Goal: Unclear

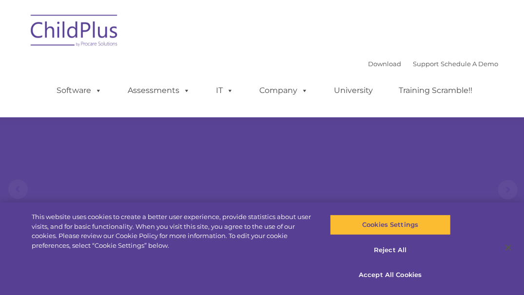
select select "MEDIUM"
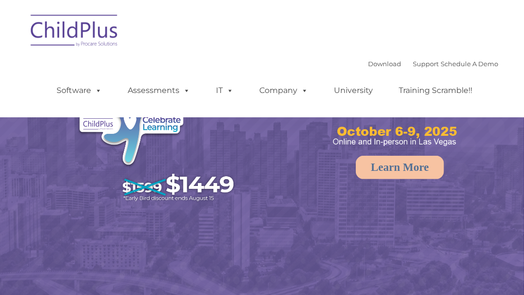
select select "MEDIUM"
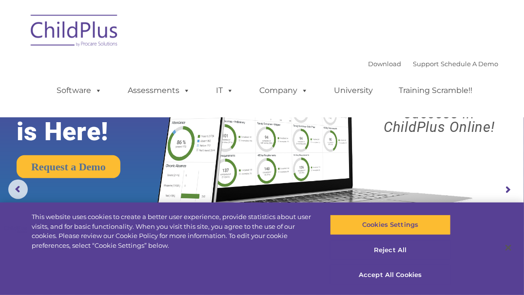
click at [404, 284] on button "Accept All Cookies" at bounding box center [390, 275] width 120 height 20
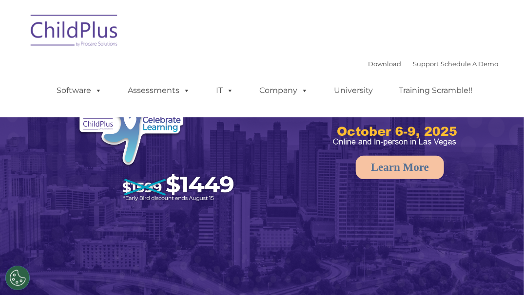
select select "MEDIUM"
